Goal: Check status: Check status

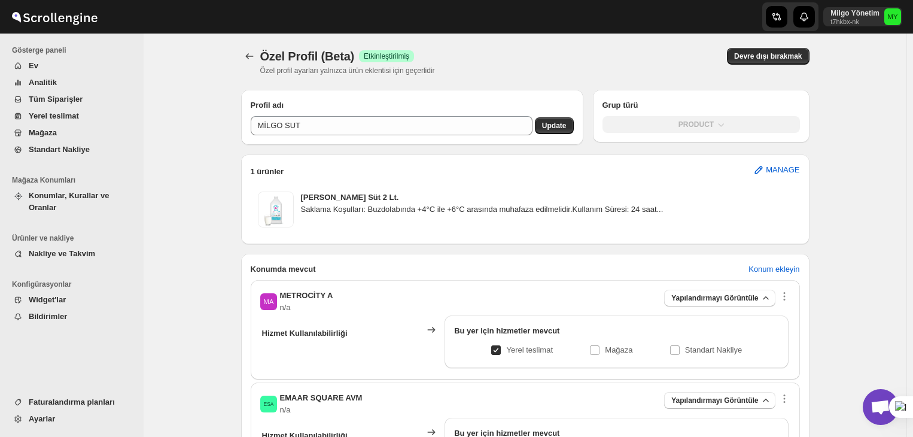
scroll to position [179, 0]
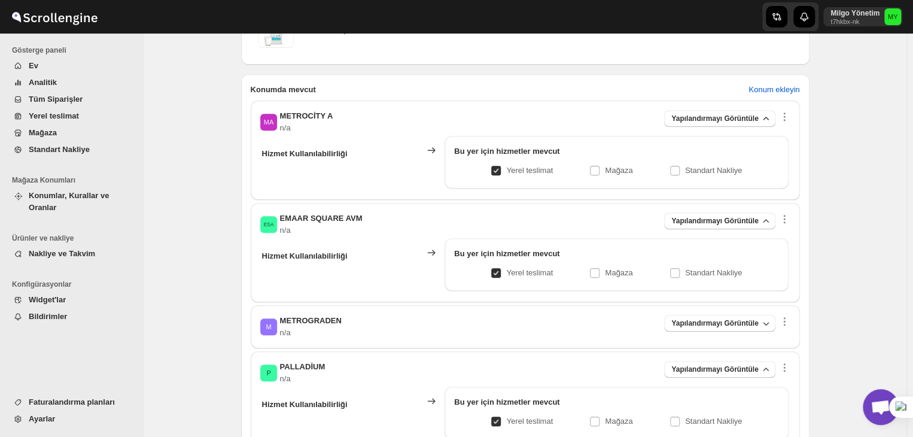
click at [41, 26] on img at bounding box center [55, 17] width 90 height 30
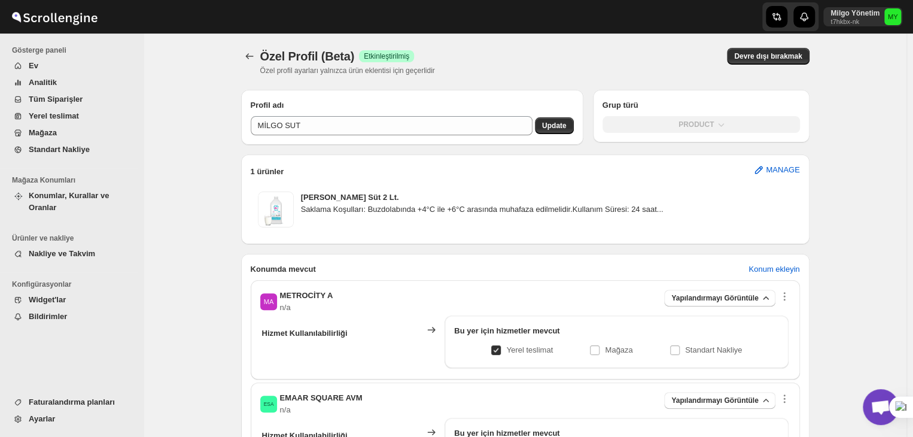
click at [53, 19] on img at bounding box center [55, 17] width 90 height 30
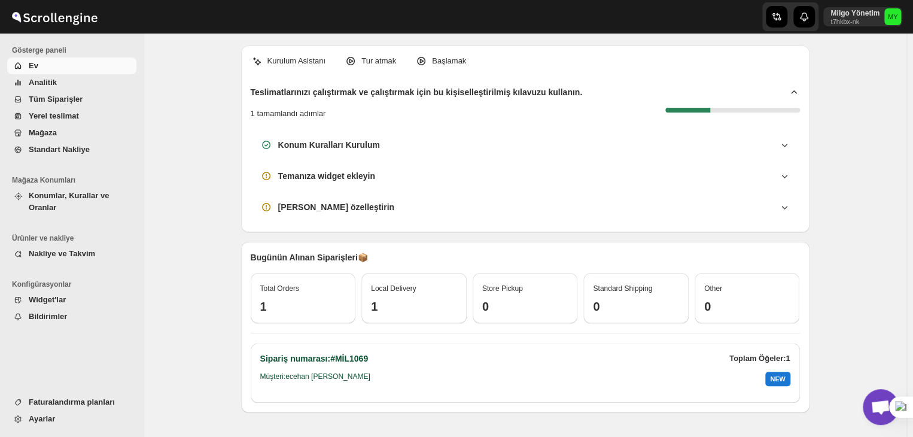
click at [69, 96] on span "Tüm Siparişler" at bounding box center [56, 99] width 54 height 9
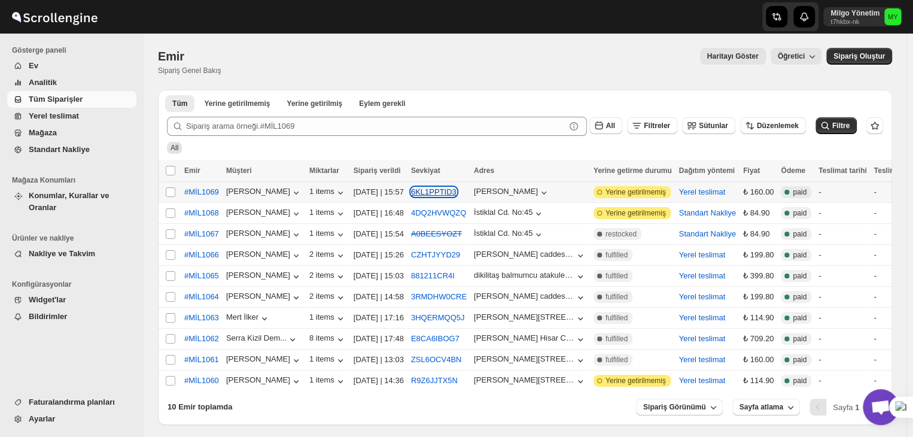
click at [430, 189] on button "6KL1PPTID3" at bounding box center [433, 191] width 45 height 9
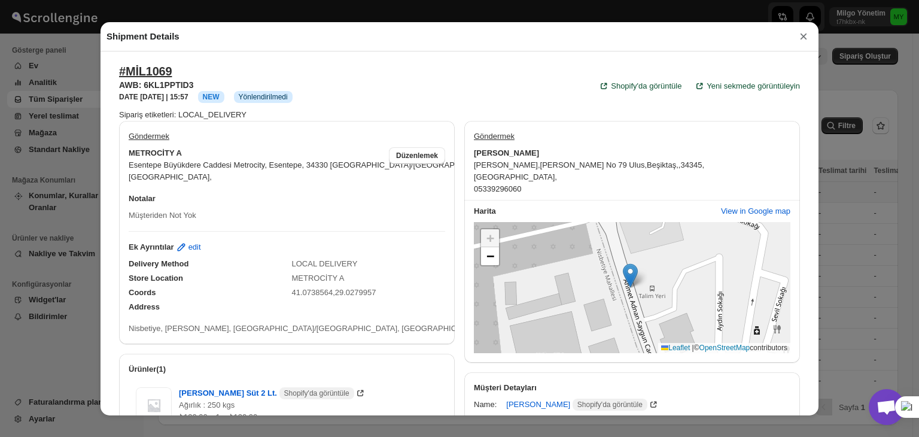
click at [866, 221] on div "Shipment Details × #MİL1069 AWB: 6KL1PPTID3 DATE 17-Sep-25 | 15:57 Info NEW Inf…" at bounding box center [459, 218] width 919 height 437
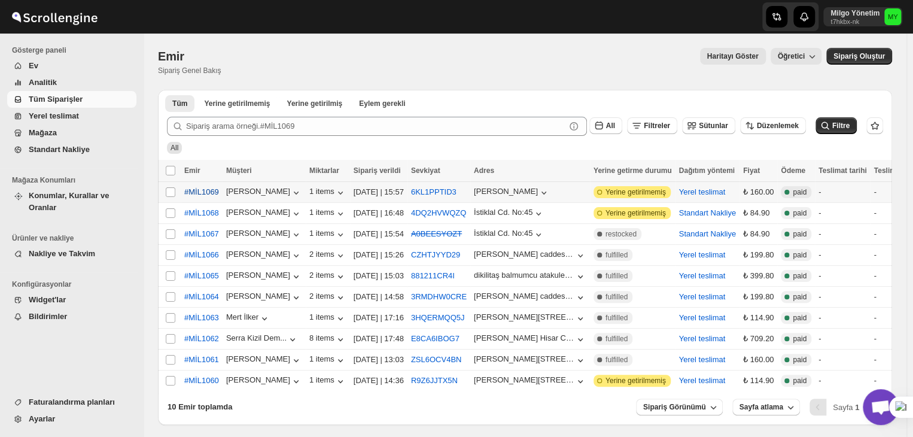
click at [193, 190] on span "#MİL1069" at bounding box center [201, 192] width 35 height 12
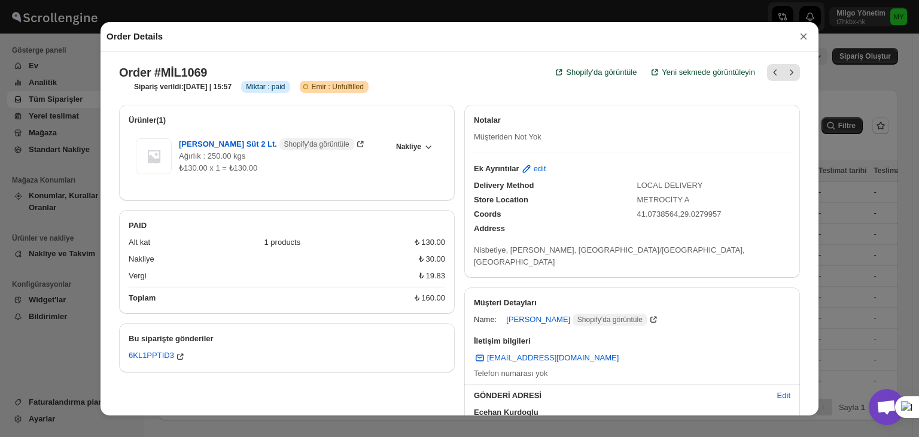
click at [865, 82] on div "Order Details × Order #MİL1069 Shopify'da görüntüle Yeni sekmede görüntüleyin S…" at bounding box center [459, 218] width 919 height 437
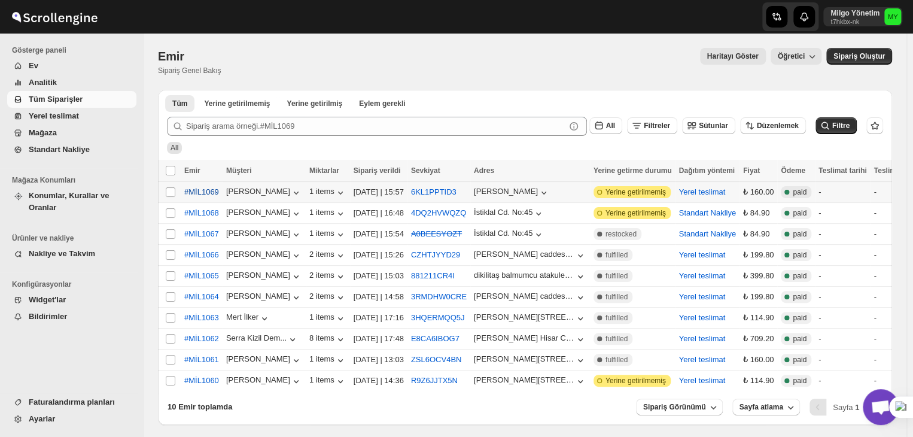
click at [208, 193] on span "#MİL1069" at bounding box center [201, 192] width 35 height 12
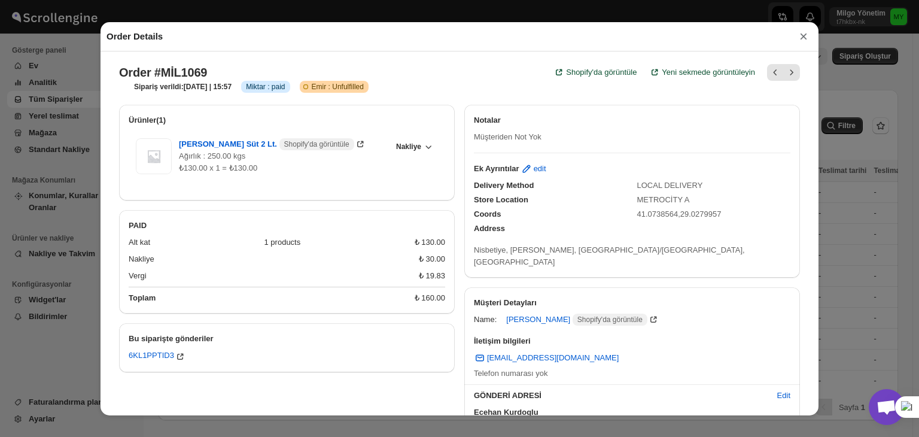
click at [804, 42] on button "×" at bounding box center [803, 36] width 18 height 17
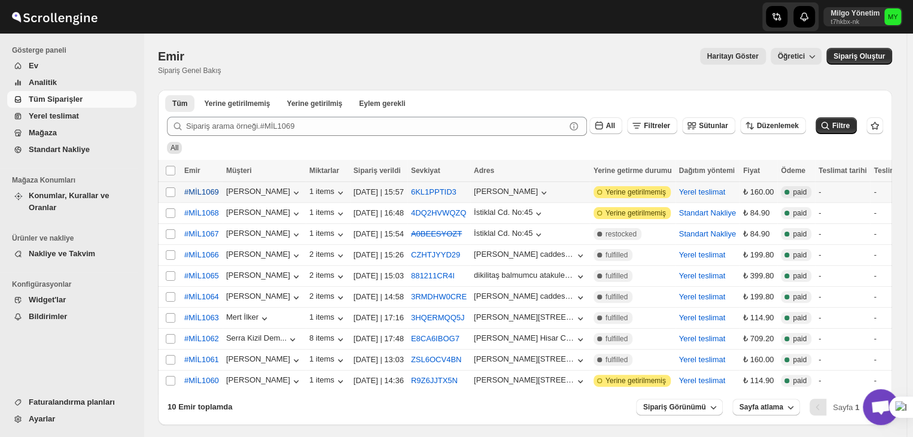
click at [201, 193] on span "#MİL1069" at bounding box center [201, 192] width 35 height 12
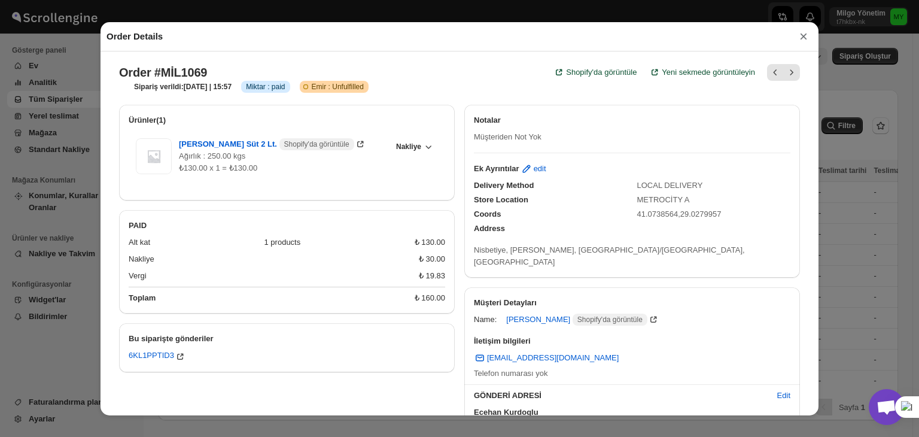
click at [797, 40] on button "×" at bounding box center [803, 36] width 18 height 17
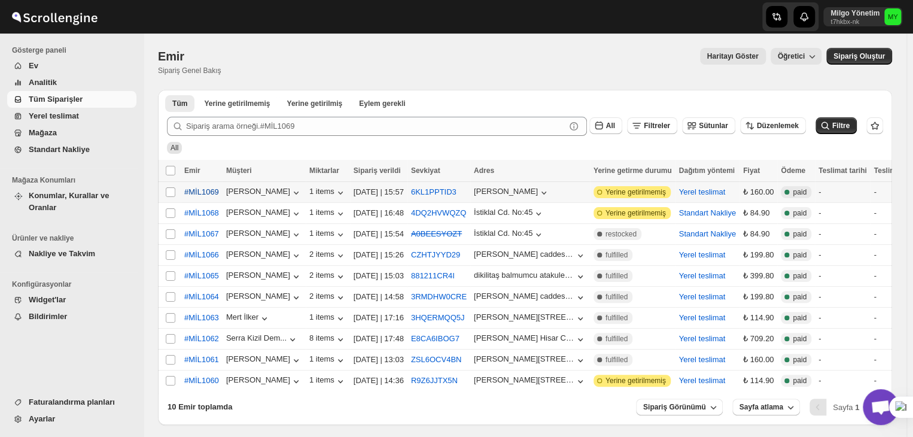
click at [211, 193] on span "#MİL1069" at bounding box center [201, 192] width 35 height 12
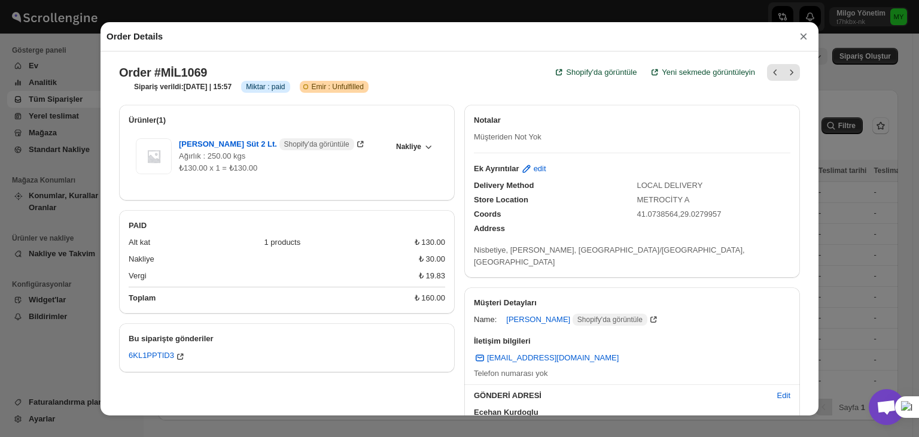
click at [841, 258] on div "Order Details × Order #MİL1069 Shopify'da görüntüle Yeni sekmede görüntüleyin S…" at bounding box center [459, 218] width 919 height 437
